Goal: Transaction & Acquisition: Purchase product/service

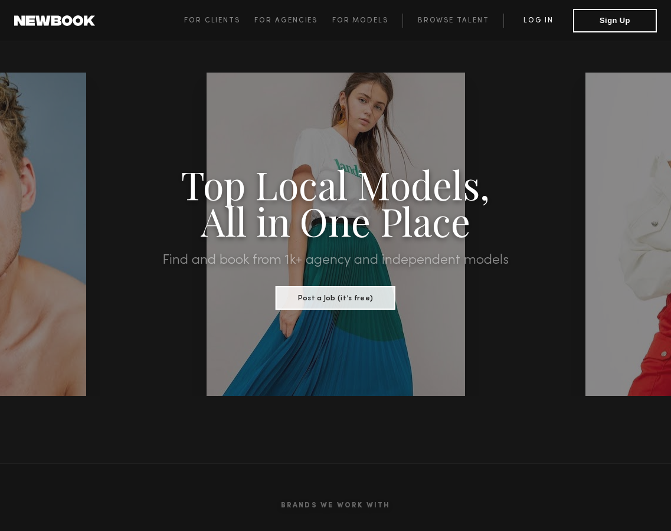
click at [546, 19] on link "Log in" at bounding box center [538, 21] width 70 height 14
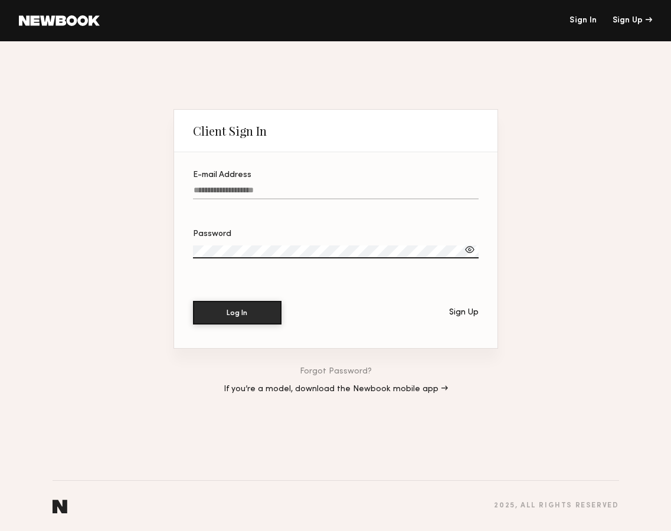
type input "**********"
click at [231, 311] on button "Log In" at bounding box center [237, 312] width 88 height 24
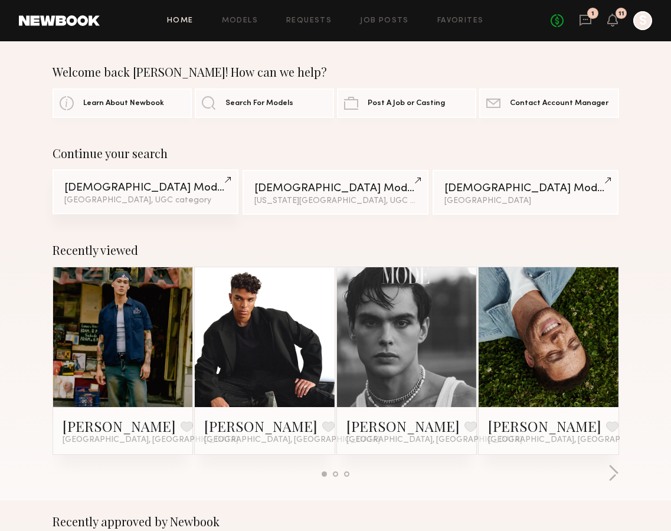
click at [204, 194] on link "Male Models Los Angeles, UGC category" at bounding box center [145, 191] width 186 height 45
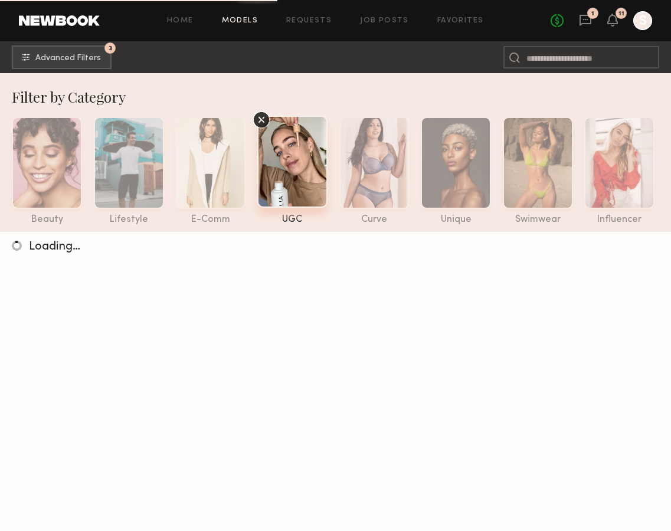
click at [260, 119] on icon at bounding box center [260, 119] width 5 height 5
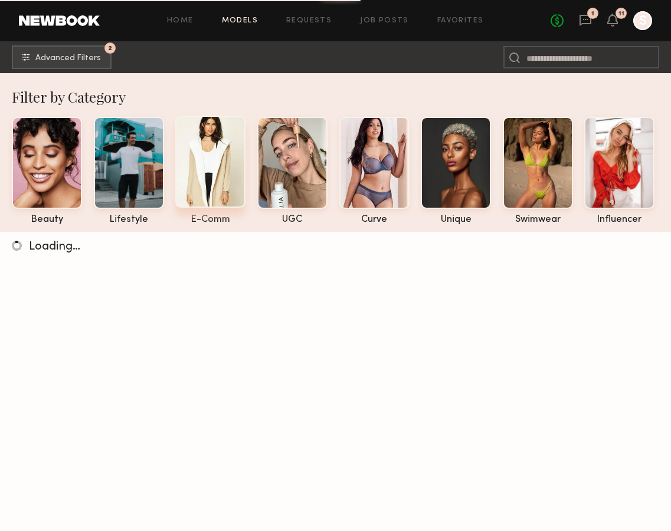
click at [212, 145] on div at bounding box center [210, 162] width 70 height 92
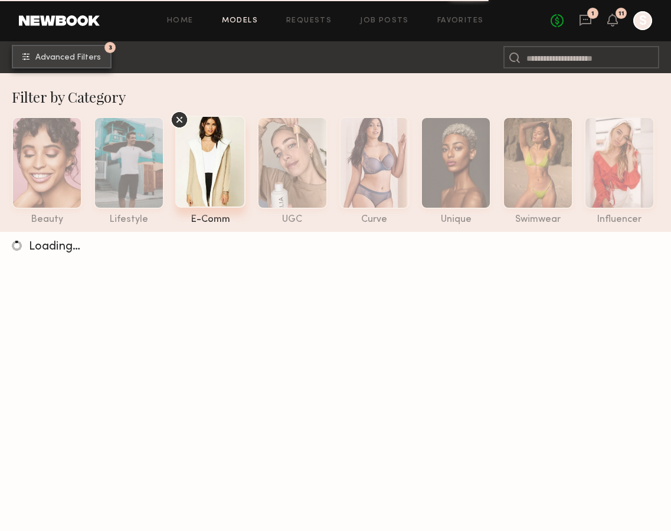
click at [88, 60] on span "Advanced Filters" at bounding box center [67, 58] width 65 height 8
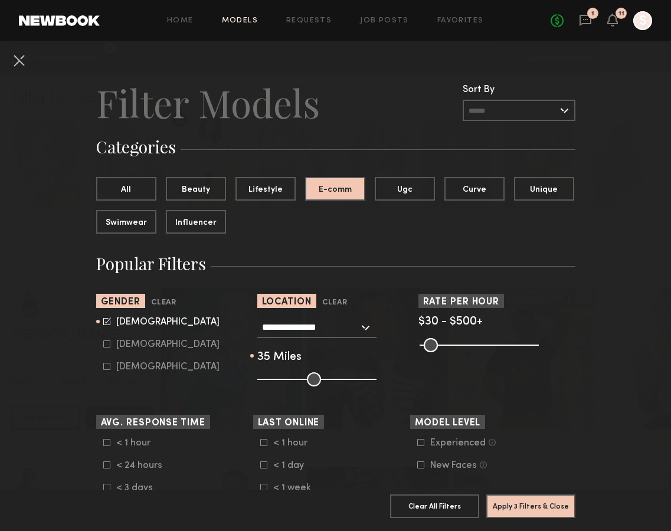
drag, startPoint x: 339, startPoint y: 379, endPoint x: 294, endPoint y: 379, distance: 44.8
type input "**"
click at [294, 379] on input "range" at bounding box center [316, 379] width 119 height 14
click at [107, 348] on common-framework-checkbox "Female" at bounding box center [178, 344] width 150 height 11
click at [104, 343] on icon at bounding box center [106, 343] width 7 height 7
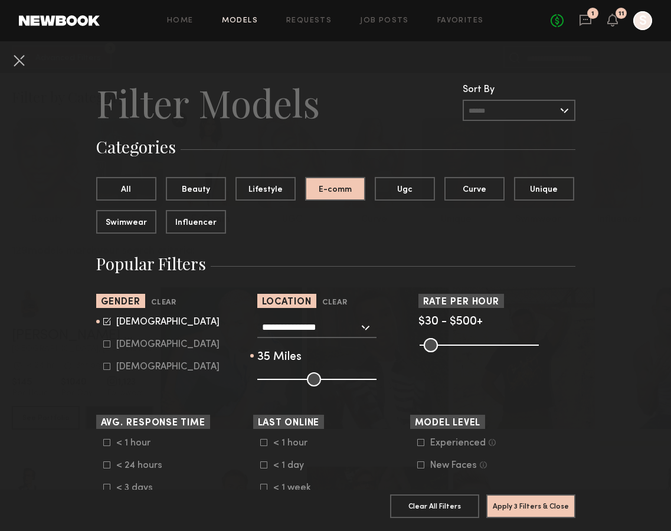
type input "*"
click at [106, 322] on icon at bounding box center [107, 321] width 8 height 8
type input "**"
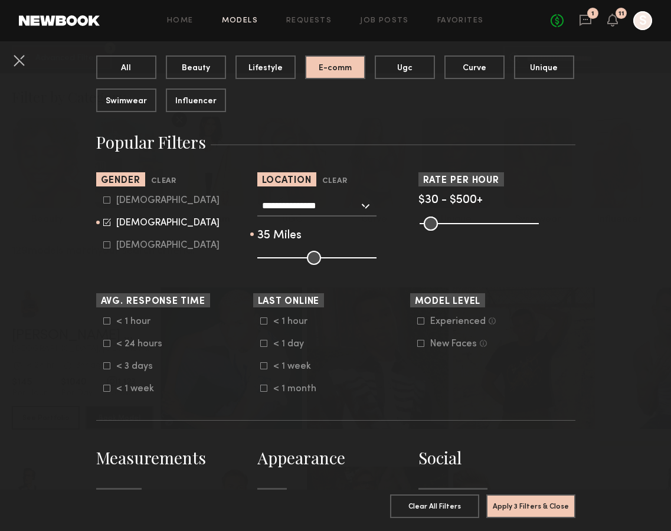
scroll to position [124, 0]
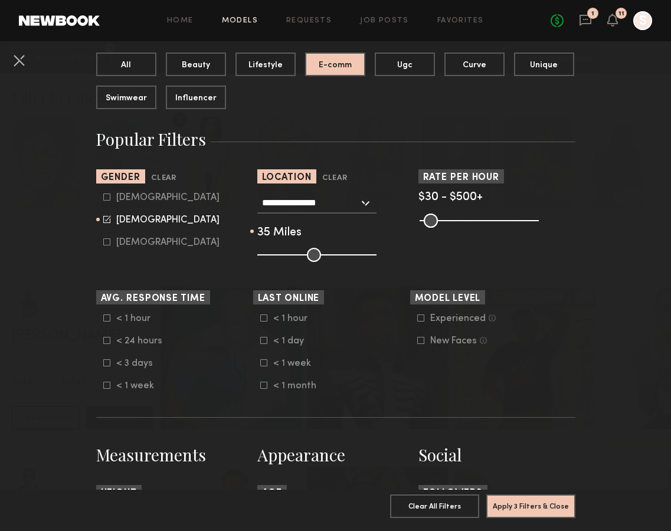
click at [106, 319] on icon at bounding box center [106, 317] width 7 height 7
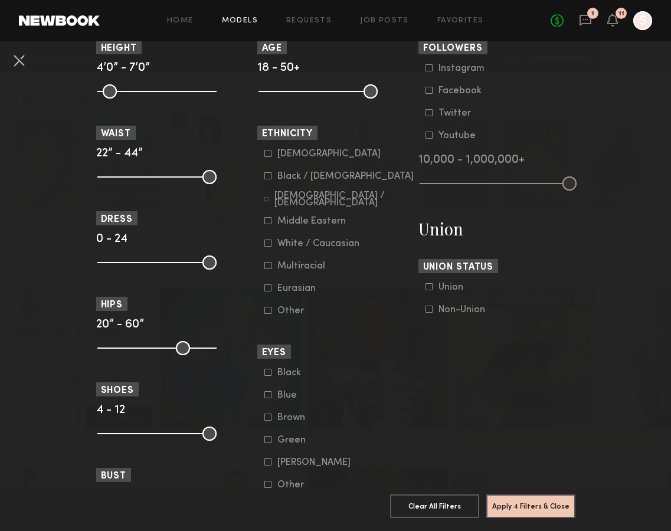
scroll to position [597, 0]
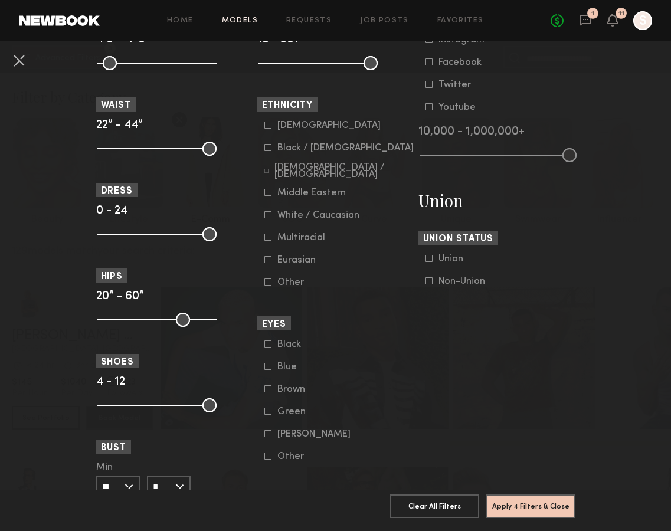
click at [267, 151] on icon at bounding box center [267, 147] width 7 height 7
click at [267, 241] on icon at bounding box center [267, 237] width 7 height 7
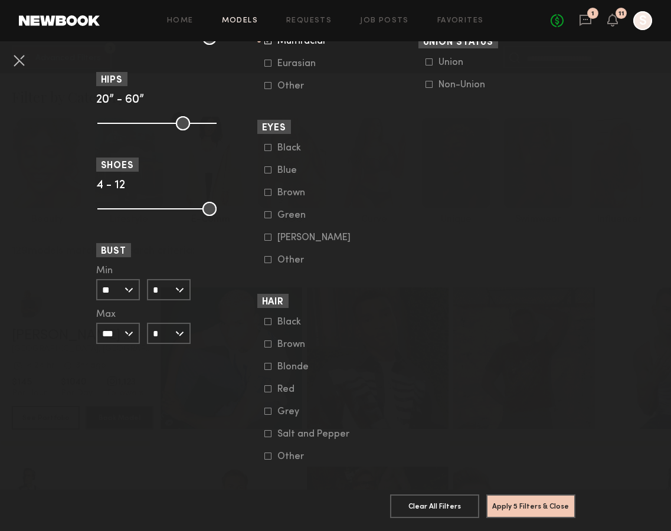
scroll to position [811, 0]
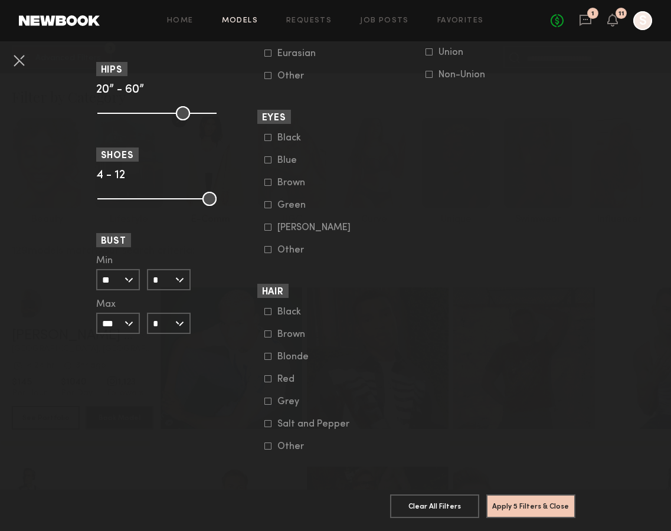
click at [132, 273] on input "**" at bounding box center [118, 279] width 44 height 21
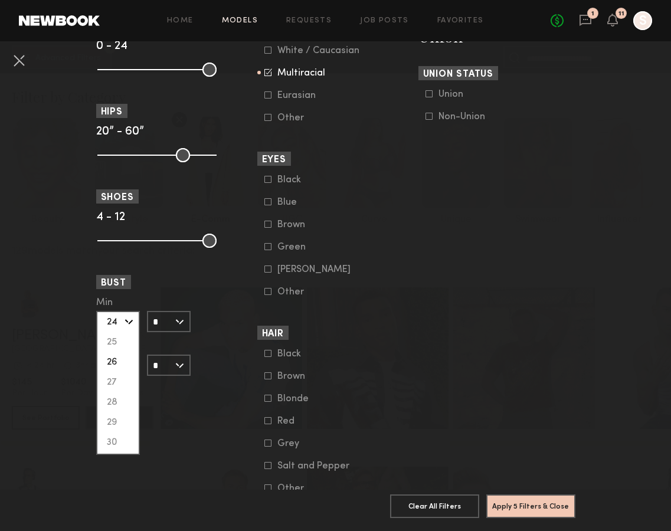
scroll to position [758, 0]
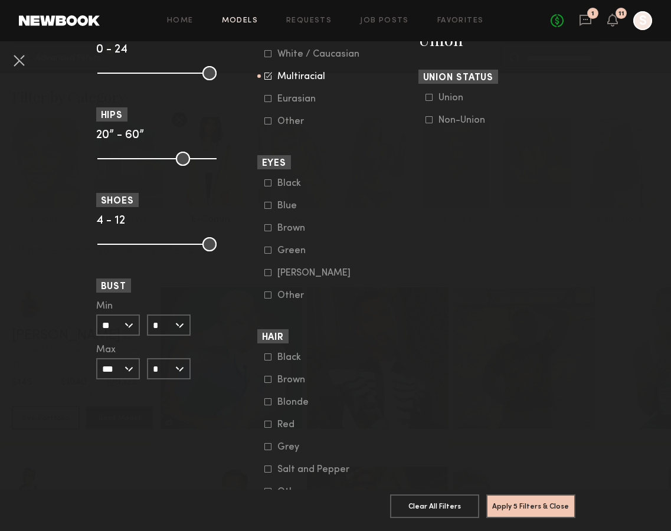
click at [541, 504] on button "Apply 5 Filters & Close" at bounding box center [530, 506] width 89 height 24
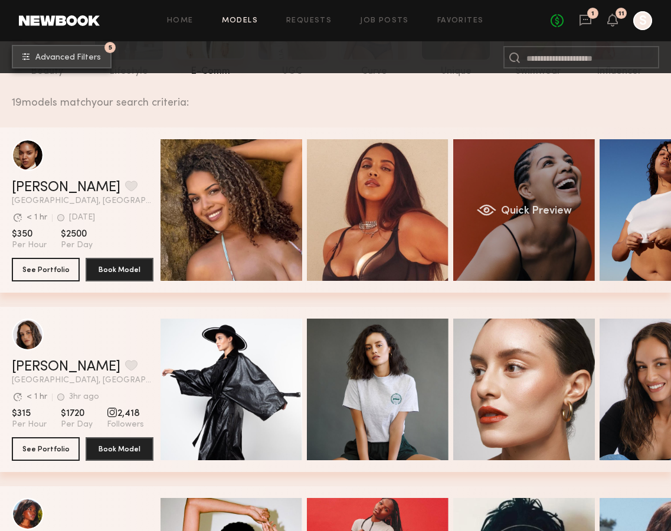
scroll to position [152, 0]
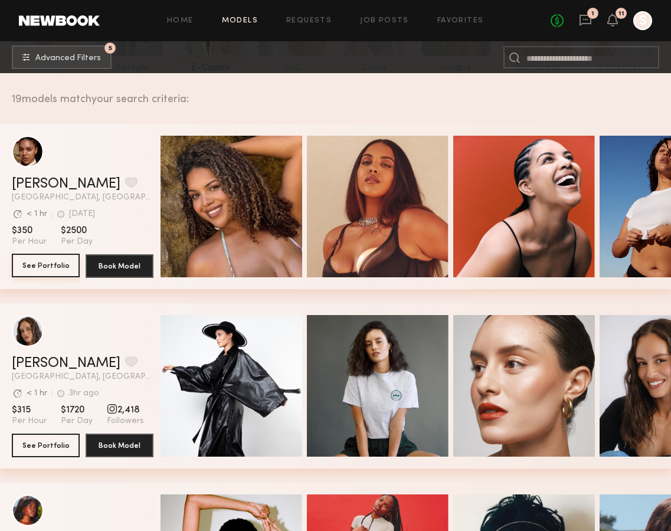
click at [48, 262] on button "See Portfolio" at bounding box center [46, 266] width 68 height 24
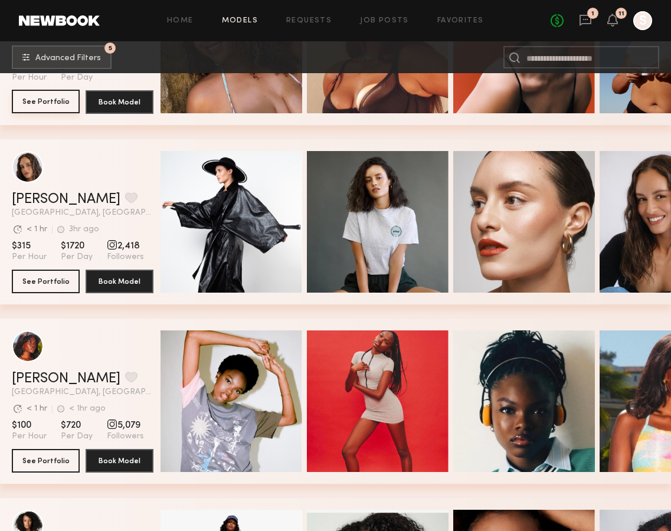
scroll to position [426, 0]
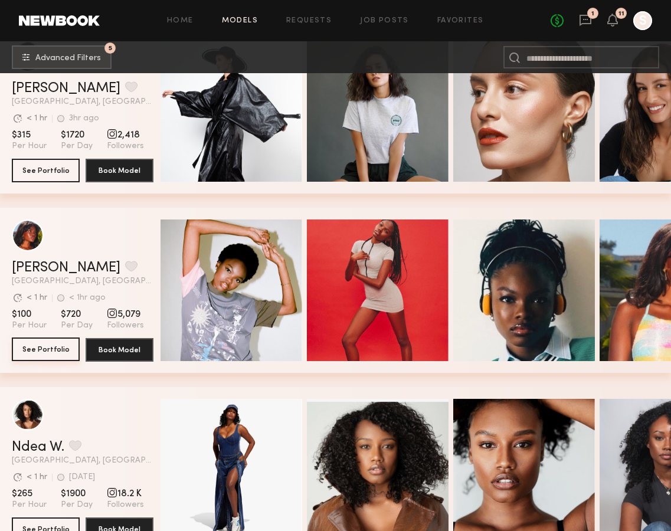
click at [61, 353] on button "See Portfolio" at bounding box center [46, 349] width 68 height 24
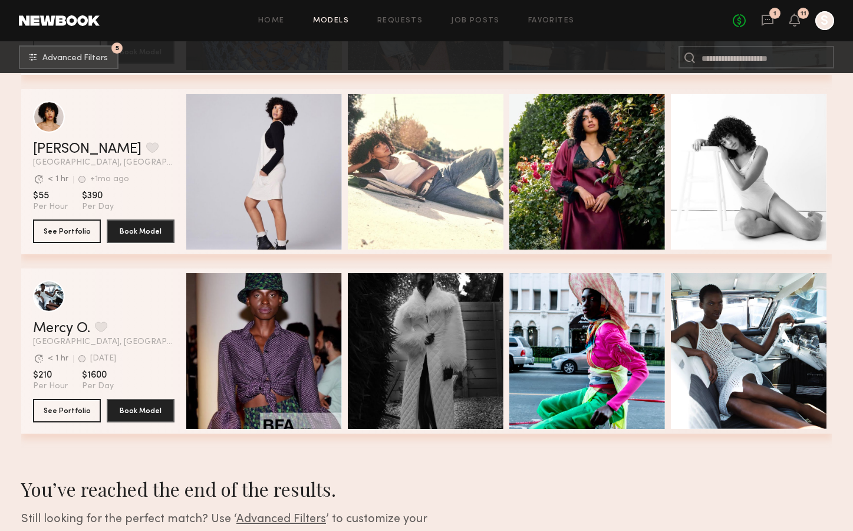
scroll to position [3234, 0]
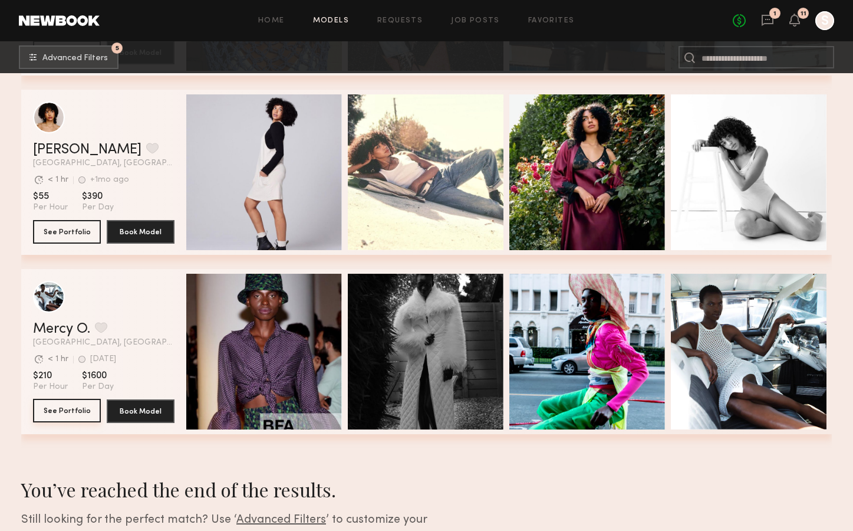
click at [78, 412] on button "See Portfolio" at bounding box center [67, 411] width 68 height 24
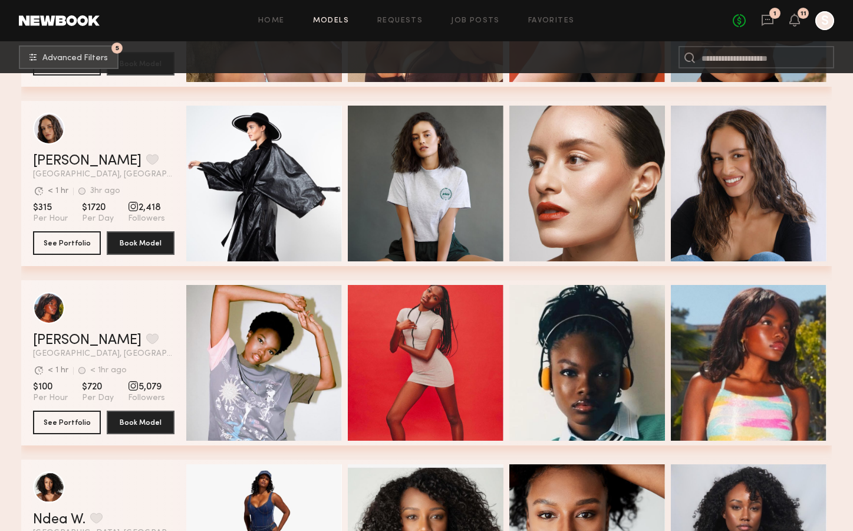
scroll to position [0, 0]
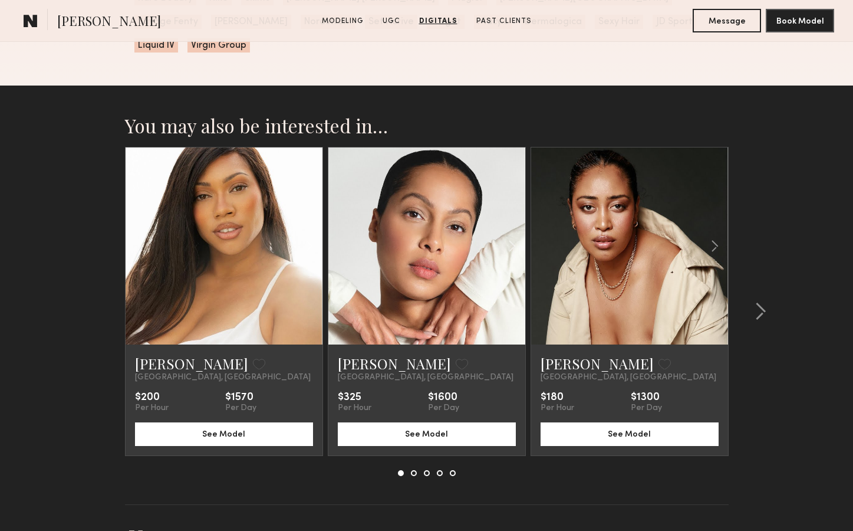
scroll to position [2107, 0]
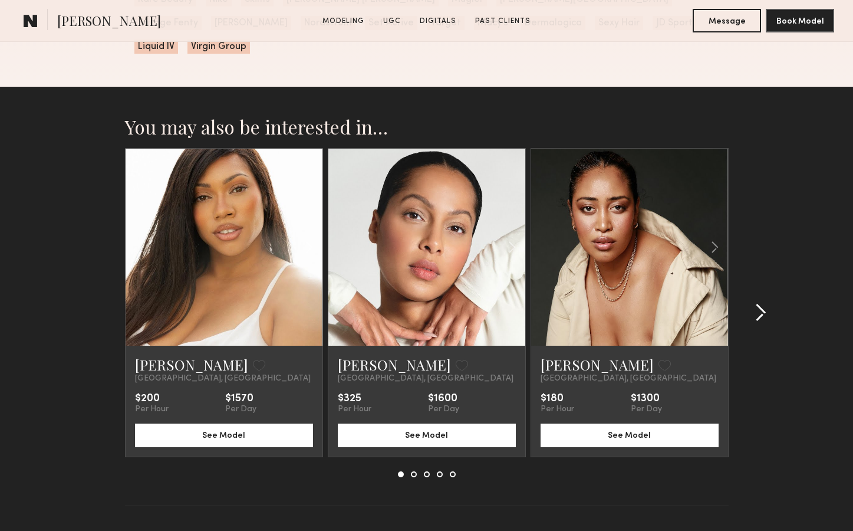
click at [670, 303] on common-icon at bounding box center [761, 312] width 12 height 19
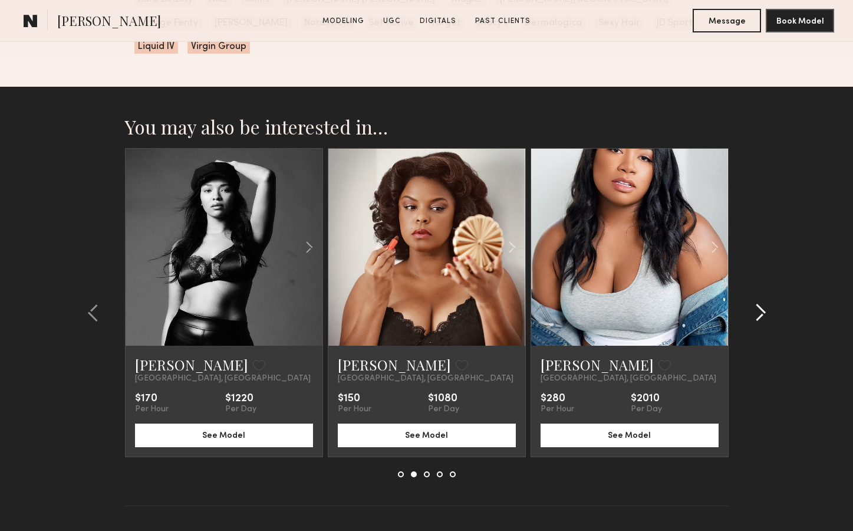
click at [670, 303] on common-icon at bounding box center [761, 312] width 12 height 19
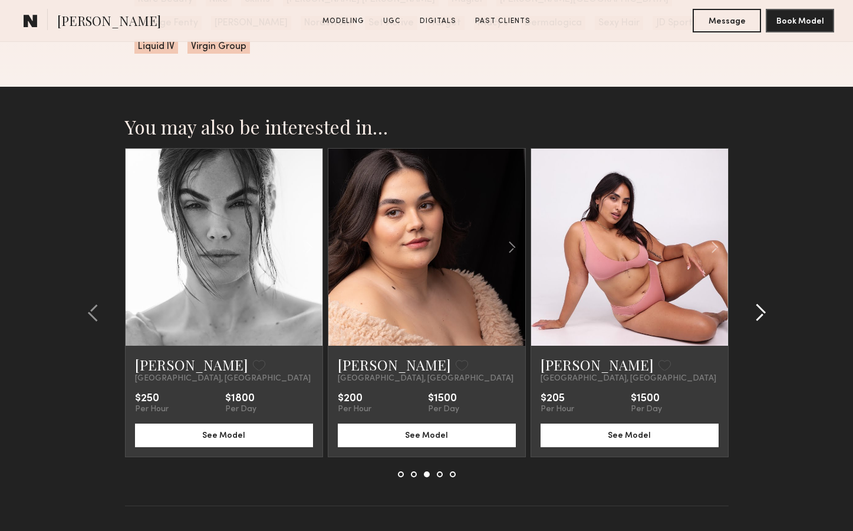
click at [670, 303] on common-icon at bounding box center [761, 312] width 12 height 19
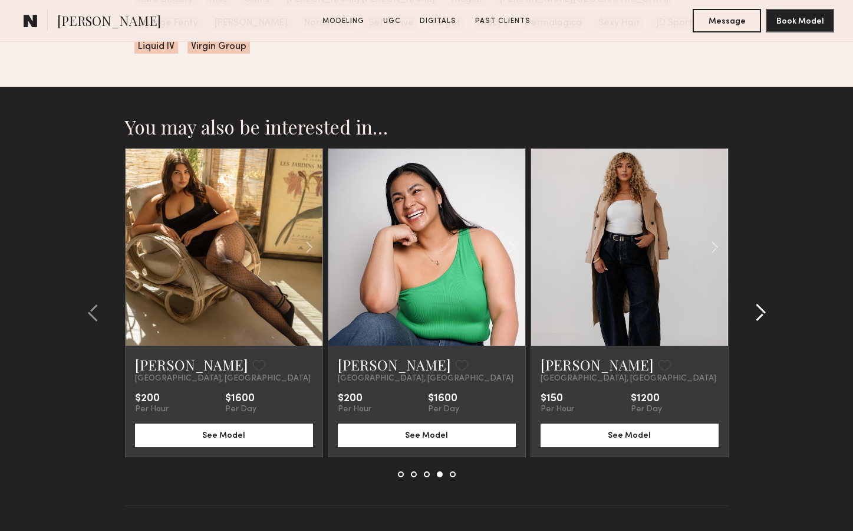
click at [670, 303] on common-icon at bounding box center [761, 312] width 12 height 19
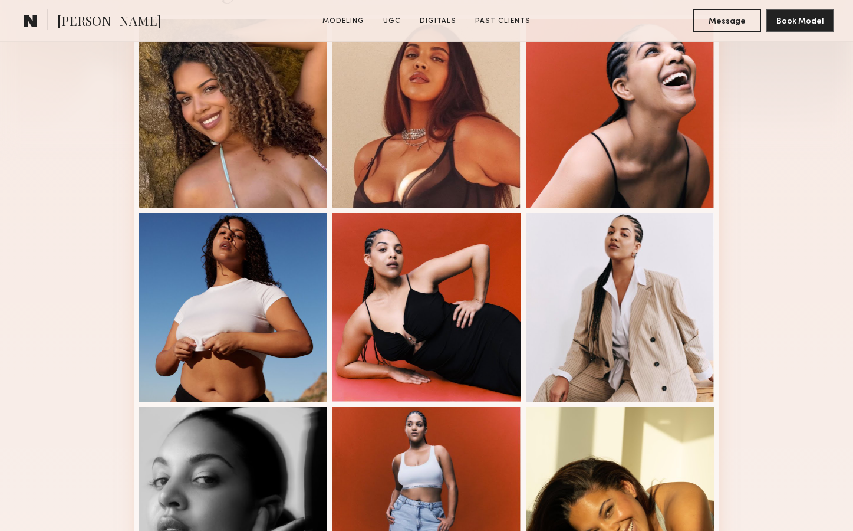
scroll to position [0, 0]
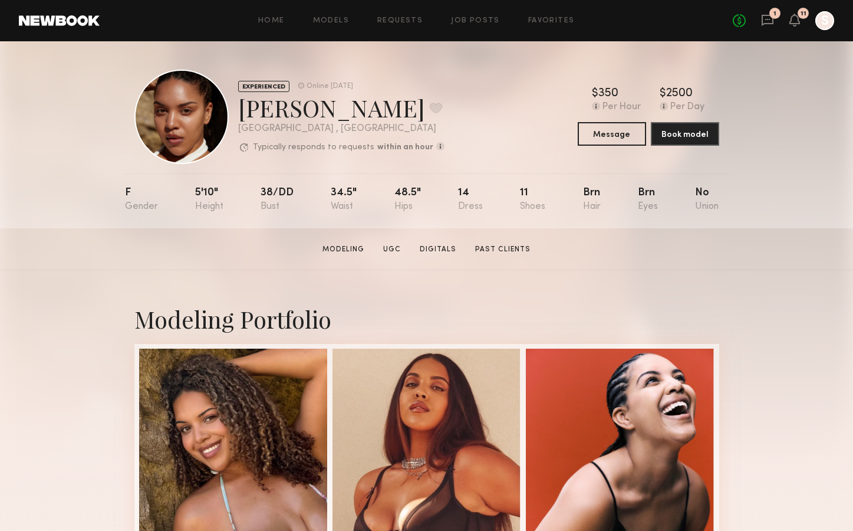
click at [40, 18] on link at bounding box center [59, 20] width 81 height 11
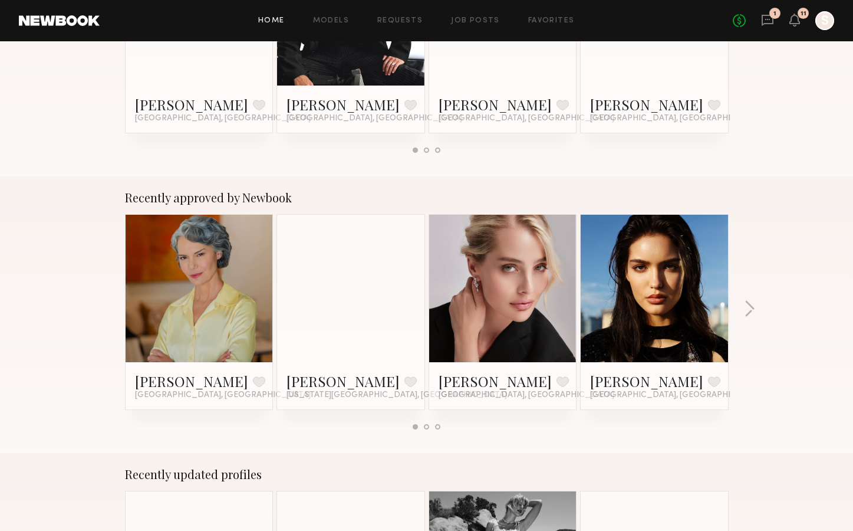
scroll to position [337, 0]
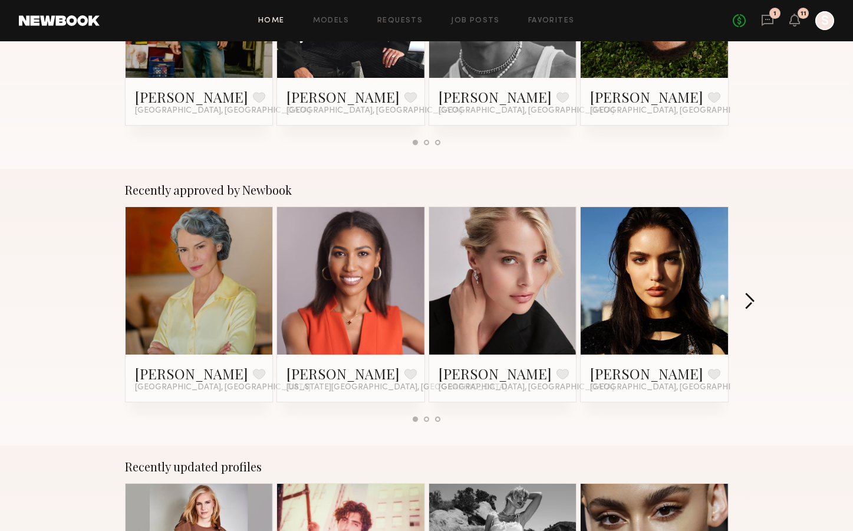
click at [670, 300] on button "button" at bounding box center [749, 302] width 11 height 19
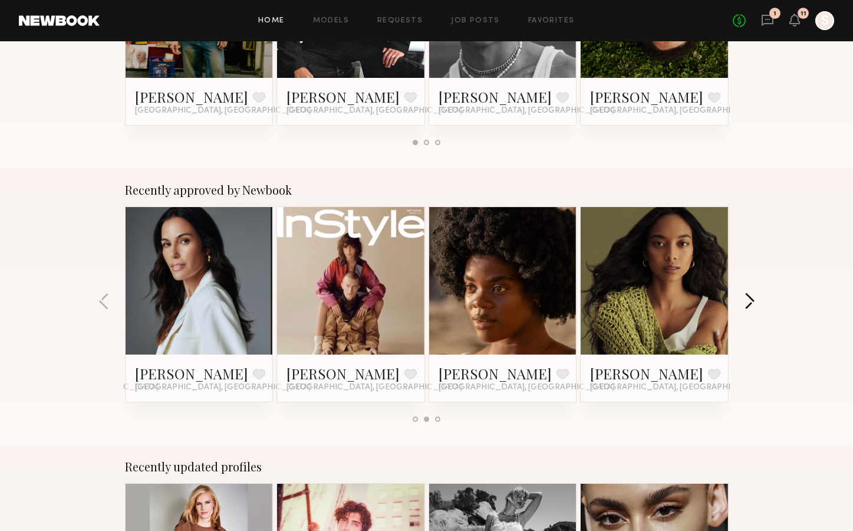
click at [670, 300] on button "button" at bounding box center [749, 302] width 11 height 19
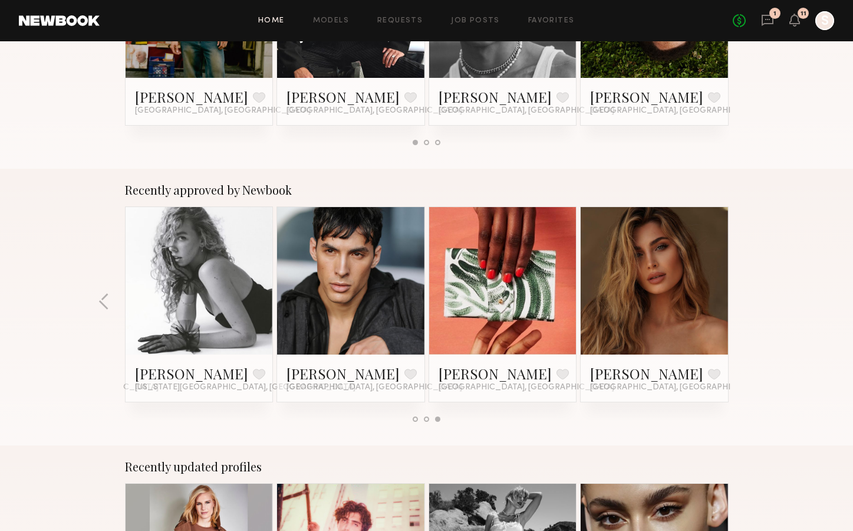
click at [670, 300] on div "Recently approved by Newbook Renee P. Favorite Los Angeles, CA Aaliyah T. Favor…" at bounding box center [426, 307] width 853 height 277
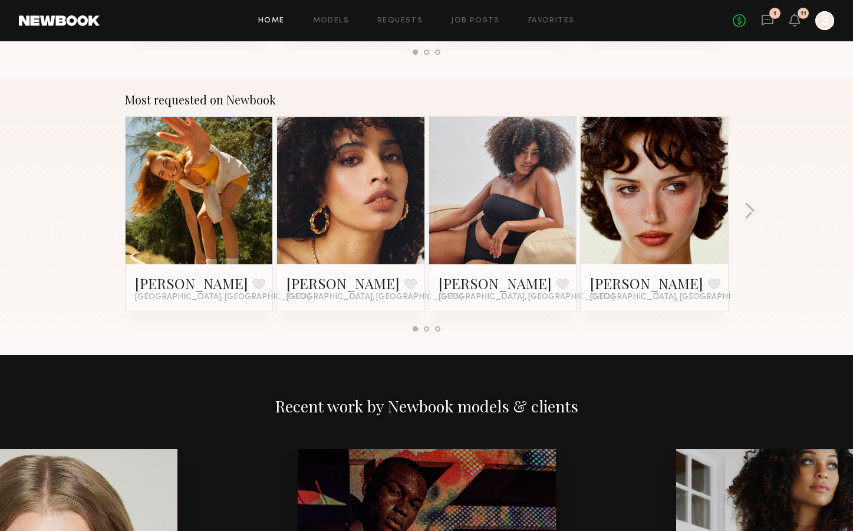
scroll to position [979, 0]
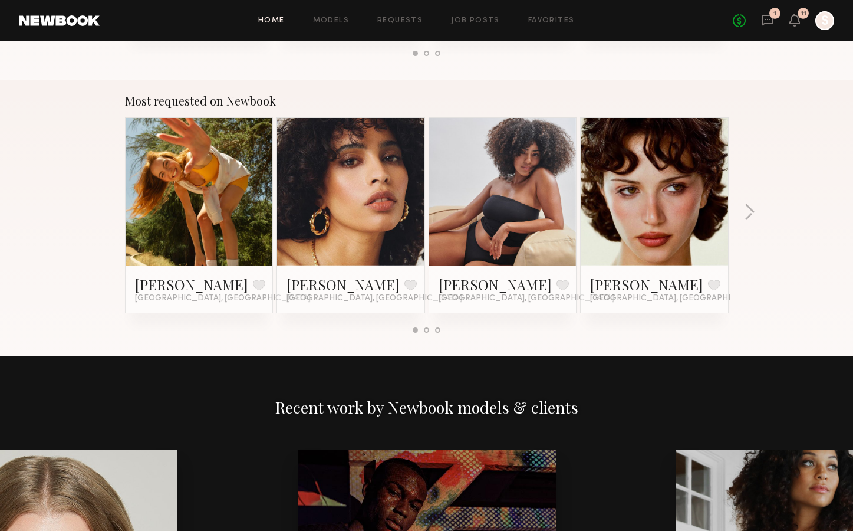
click at [495, 209] on link at bounding box center [503, 191] width 72 height 147
click at [670, 213] on button "button" at bounding box center [749, 212] width 11 height 19
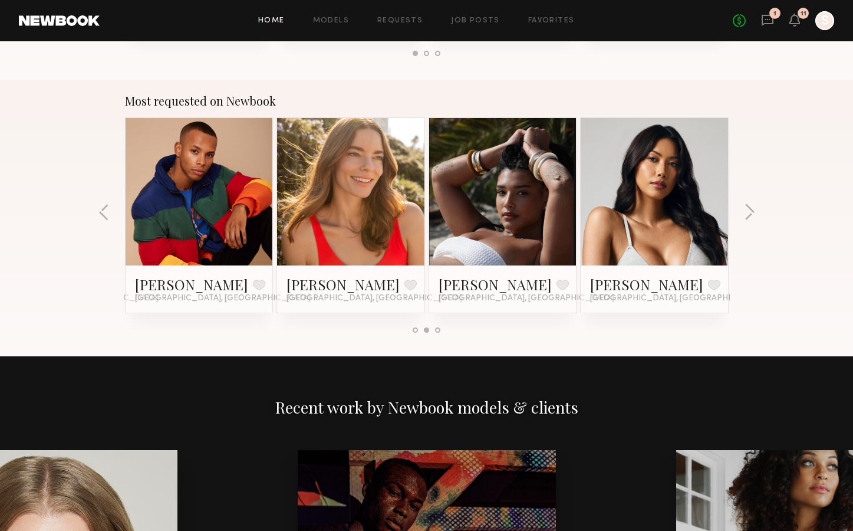
click at [511, 198] on link at bounding box center [503, 191] width 72 height 147
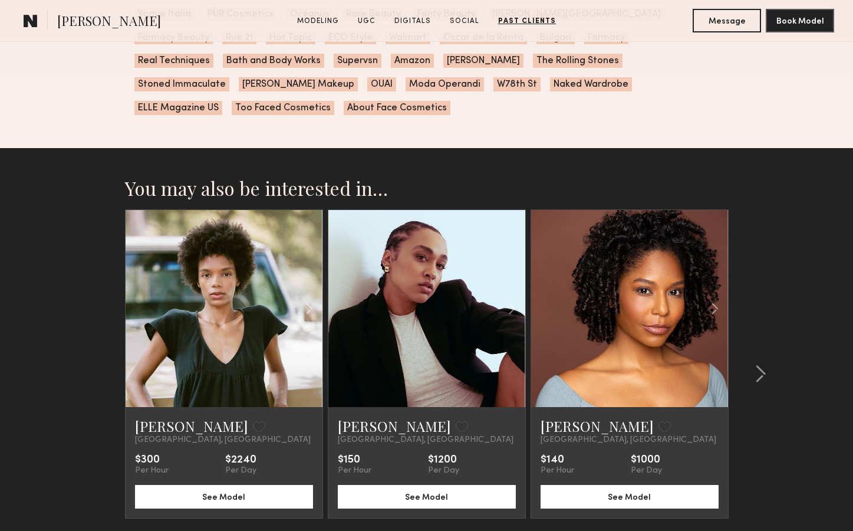
scroll to position [4059, 0]
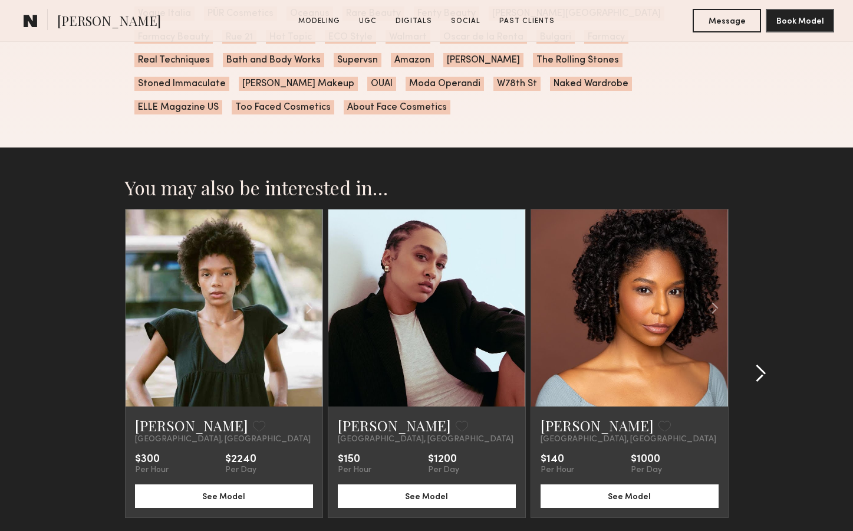
click at [670, 364] on common-icon at bounding box center [761, 373] width 12 height 19
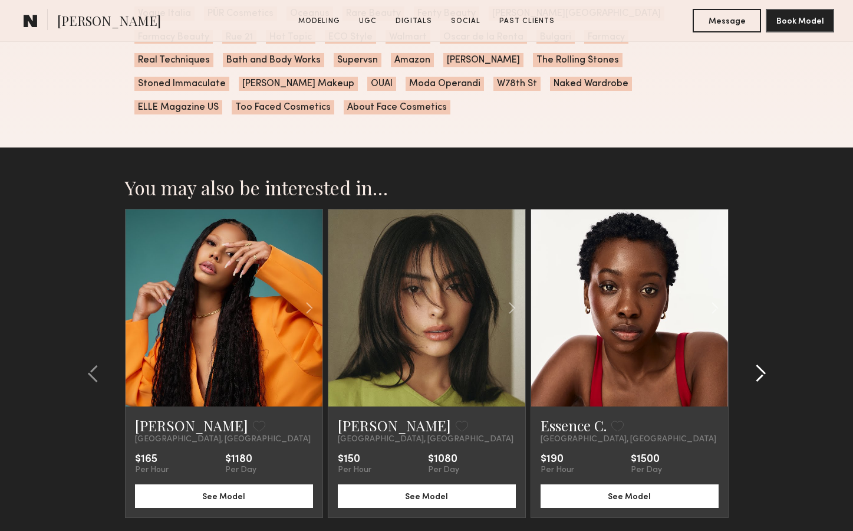
click at [670, 364] on common-icon at bounding box center [761, 373] width 12 height 19
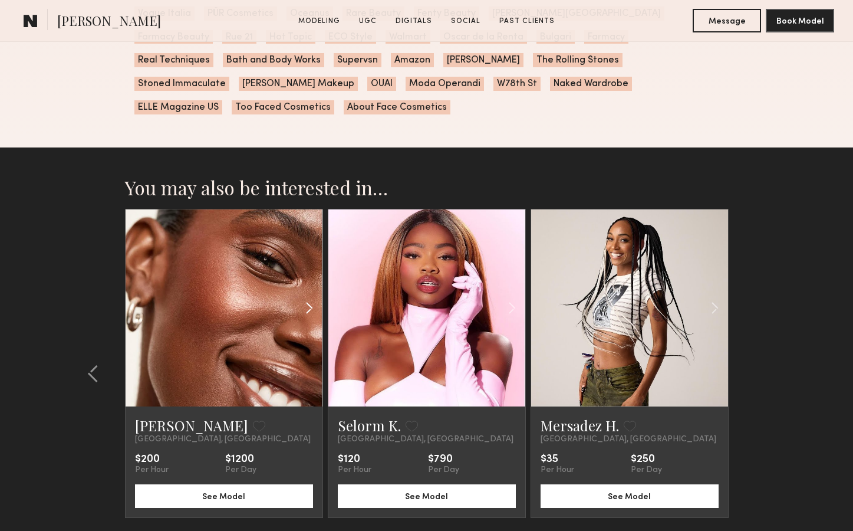
click at [310, 297] on common-icon at bounding box center [309, 308] width 17 height 22
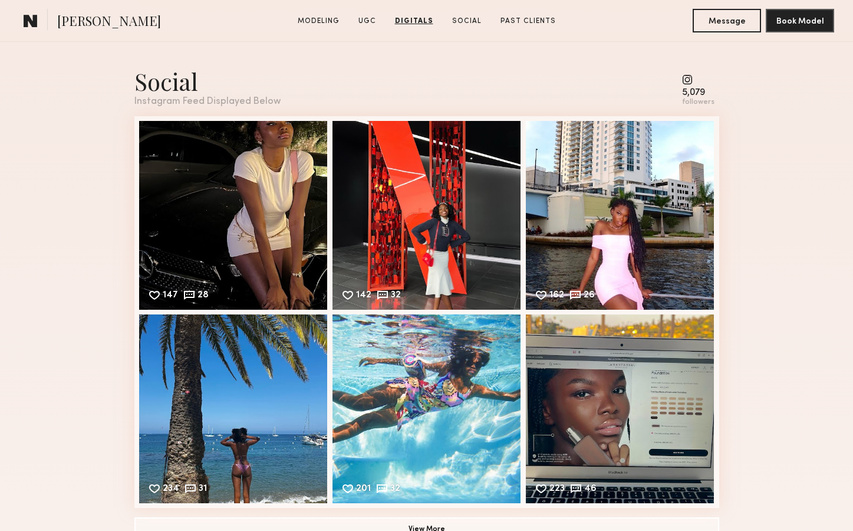
scroll to position [3394, 0]
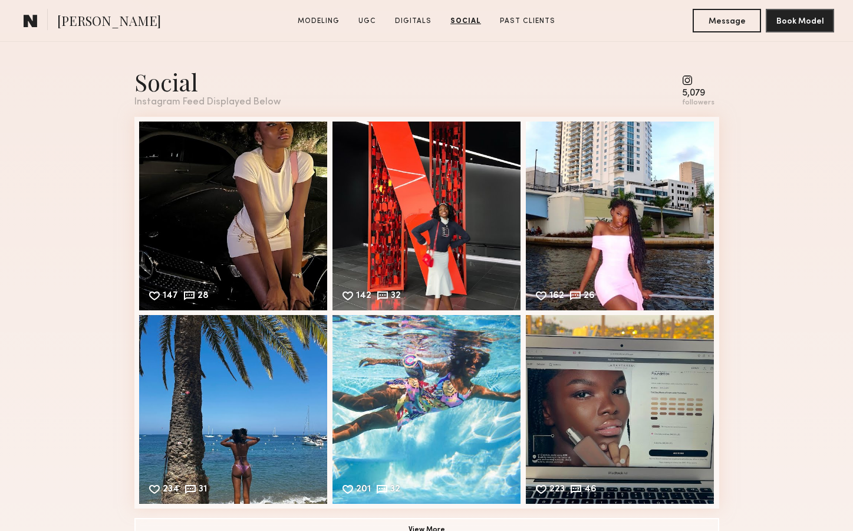
click at [670, 83] on common-icon at bounding box center [698, 80] width 32 height 11
click at [670, 93] on div "5,079" at bounding box center [698, 93] width 32 height 9
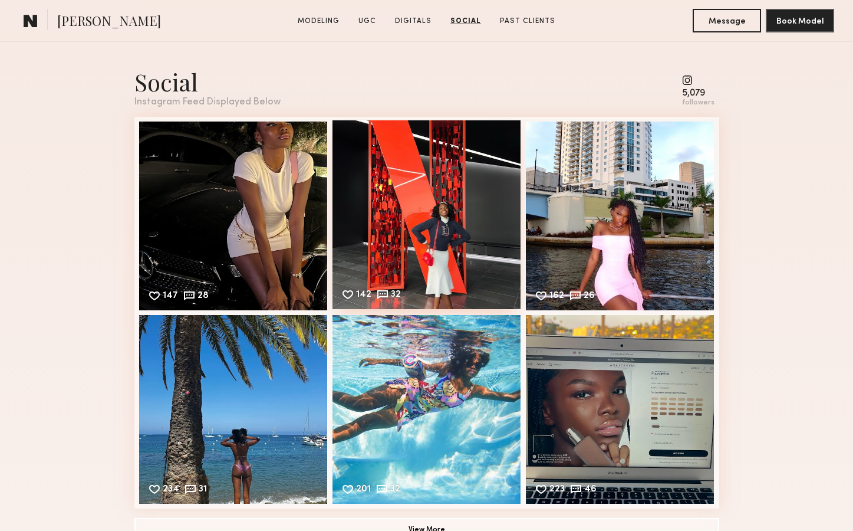
click at [469, 218] on div "142 32 Likes & comments displayed to show model’s engagement" at bounding box center [427, 214] width 189 height 189
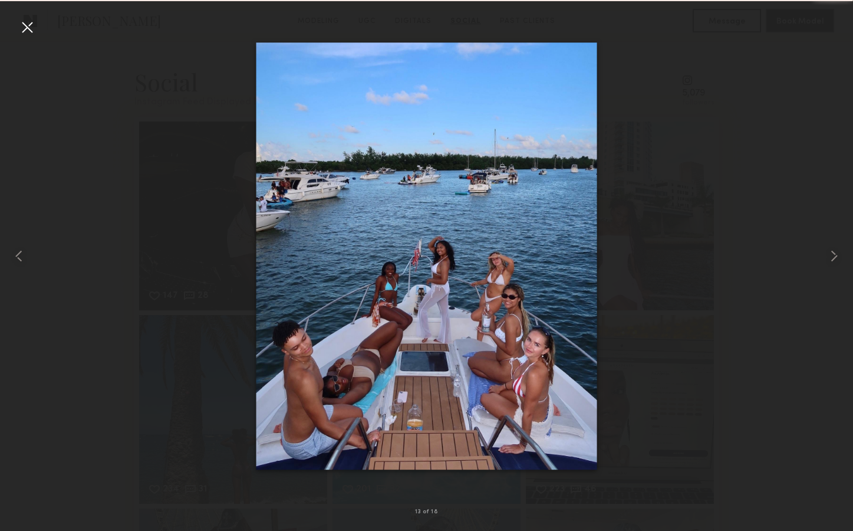
scroll to position [4134, 0]
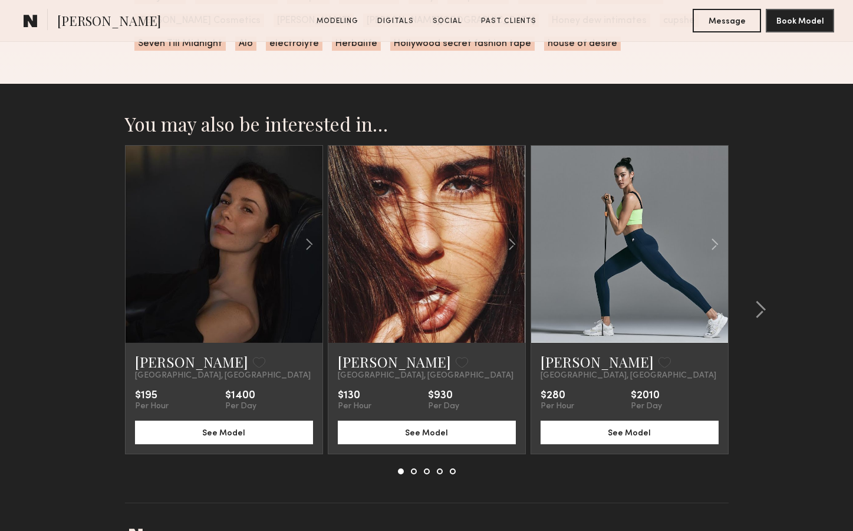
scroll to position [1947, 0]
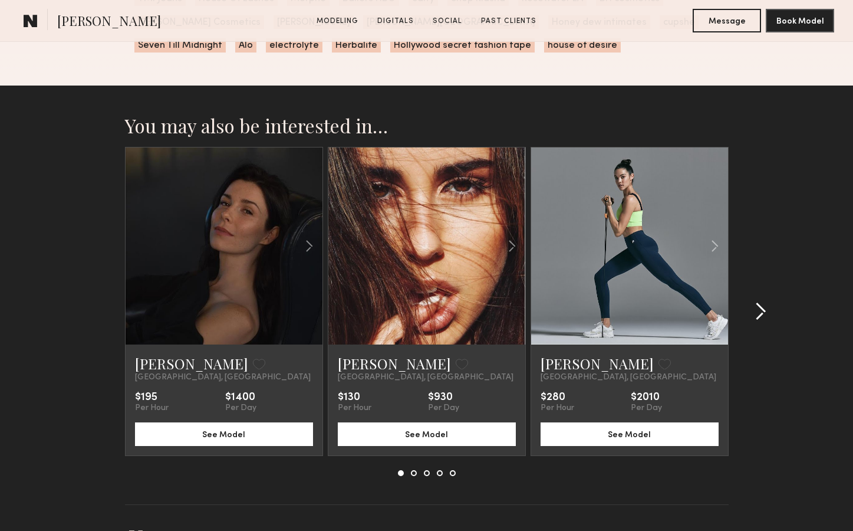
click at [757, 302] on common-icon at bounding box center [761, 311] width 12 height 19
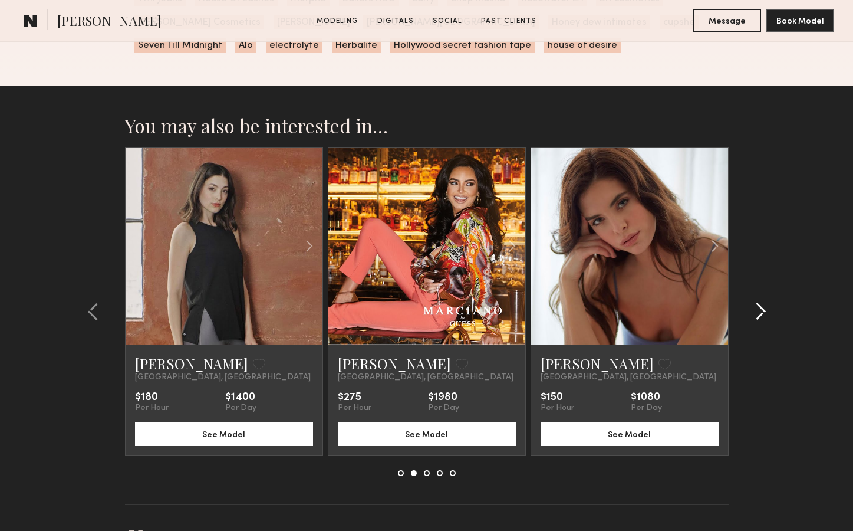
click at [760, 302] on common-icon at bounding box center [761, 311] width 12 height 19
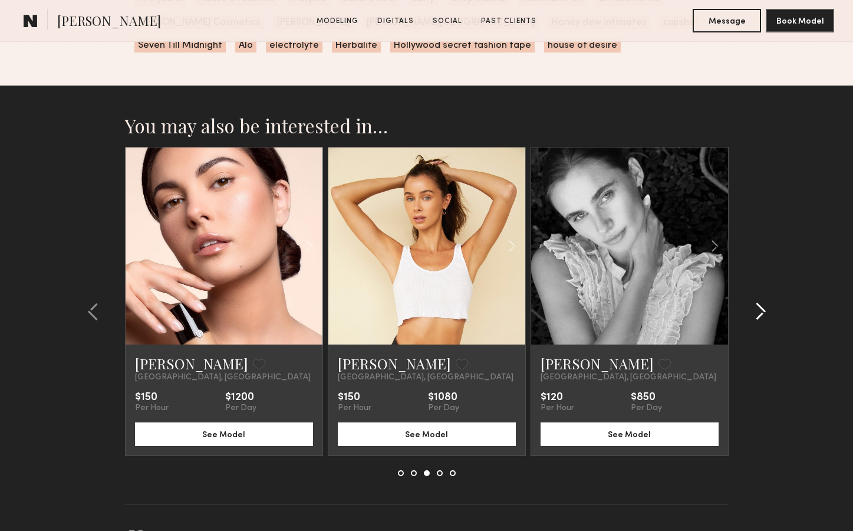
click at [760, 302] on common-icon at bounding box center [761, 311] width 12 height 19
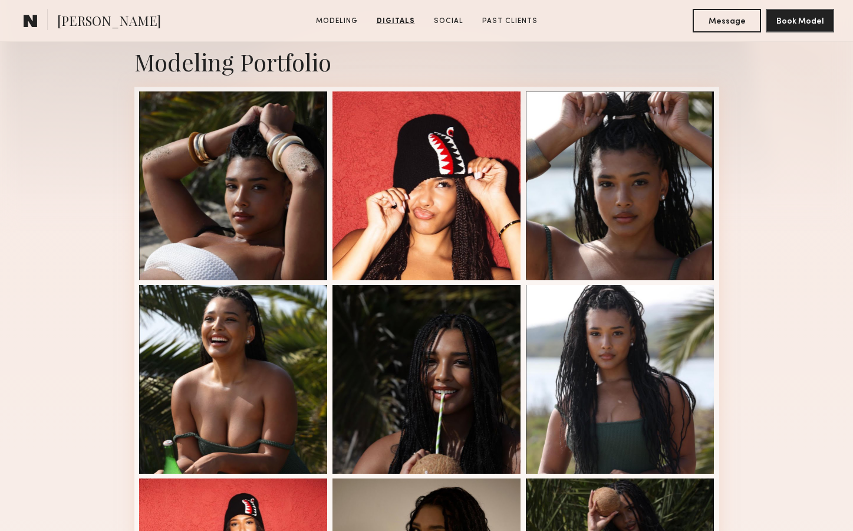
scroll to position [0, 0]
